Goal: Task Accomplishment & Management: Complete application form

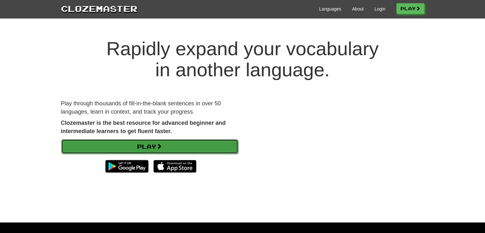
click at [174, 146] on link "Play" at bounding box center [149, 146] width 177 height 15
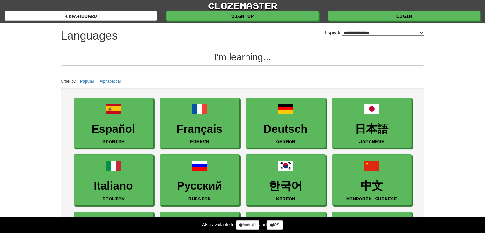
select select "*******"
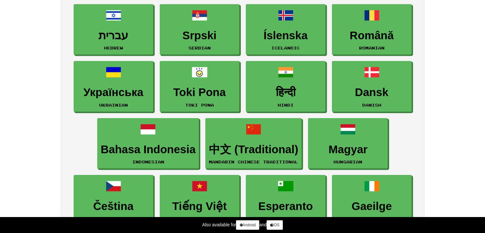
scroll to position [447, 0]
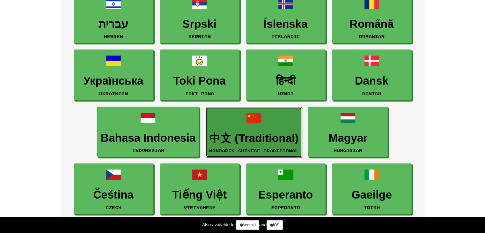
click at [271, 132] on h3 "中文 (Traditional)" at bounding box center [253, 138] width 89 height 12
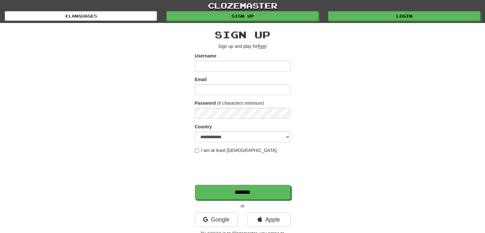
click at [217, 66] on input "Username" at bounding box center [243, 66] width 96 height 11
type input "*"
